Goal: Check status: Check status

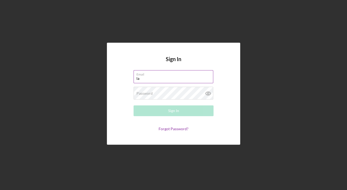
type input "[EMAIL_ADDRESS][DOMAIN_NAME]"
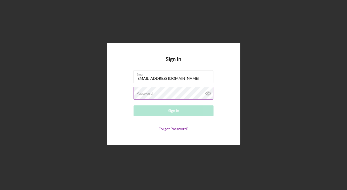
click at [139, 94] on label "Password" at bounding box center [145, 93] width 16 height 4
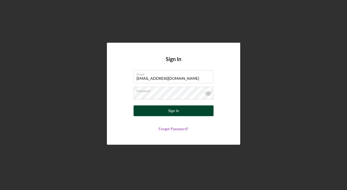
click at [205, 110] on button "Sign In" at bounding box center [174, 110] width 80 height 11
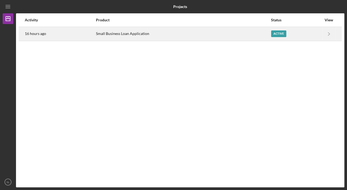
click at [272, 34] on div "Active" at bounding box center [278, 33] width 15 height 7
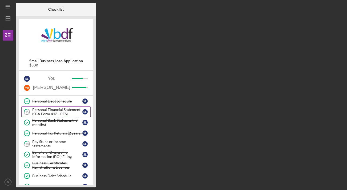
scroll to position [53, 0]
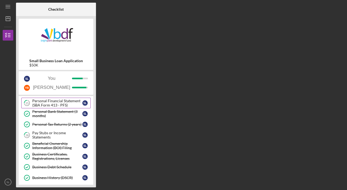
click at [51, 105] on div "Personal Financial Statement (SBA Form 413 - PFS)" at bounding box center [57, 103] width 50 height 9
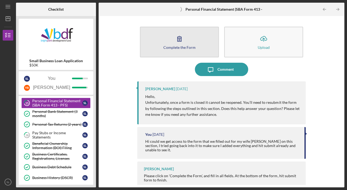
click at [175, 49] on button "Complete the Form Form" at bounding box center [179, 42] width 79 height 31
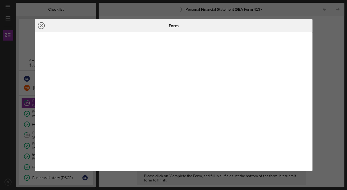
click at [41, 24] on icon "Icon/Close" at bounding box center [41, 25] width 13 height 13
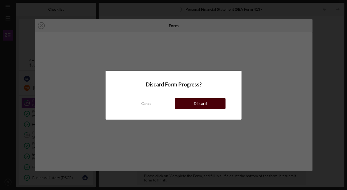
click at [208, 105] on button "Discard" at bounding box center [200, 103] width 51 height 11
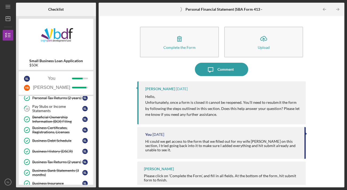
scroll to position [80, 0]
click at [52, 104] on div "Pay Stubs or Income Statements" at bounding box center [57, 108] width 50 height 9
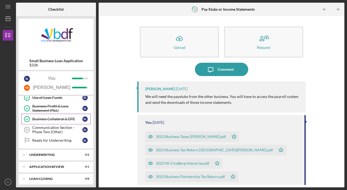
scroll to position [171, 0]
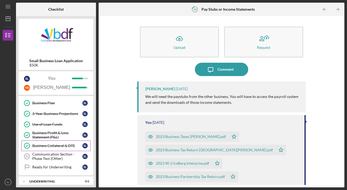
click at [58, 143] on div "Business Collateral & DTE" at bounding box center [57, 145] width 50 height 4
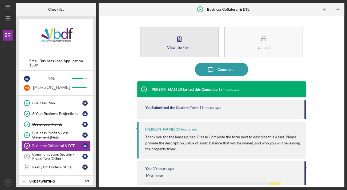
click at [195, 50] on button "View the Form Form" at bounding box center [179, 42] width 79 height 31
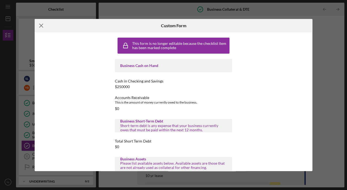
click at [43, 29] on icon "Icon/Menu Close" at bounding box center [41, 25] width 13 height 13
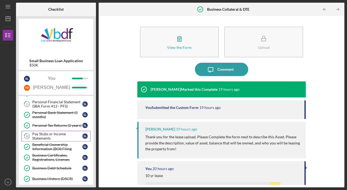
scroll to position [53, 0]
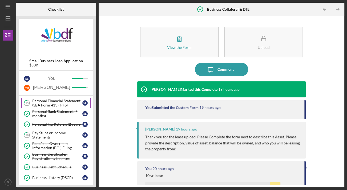
click at [58, 105] on div "Personal Financial Statement (SBA Form 413 - PFS)" at bounding box center [57, 103] width 50 height 9
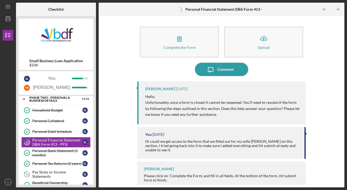
scroll to position [11, 0]
